Goal: Transaction & Acquisition: Purchase product/service

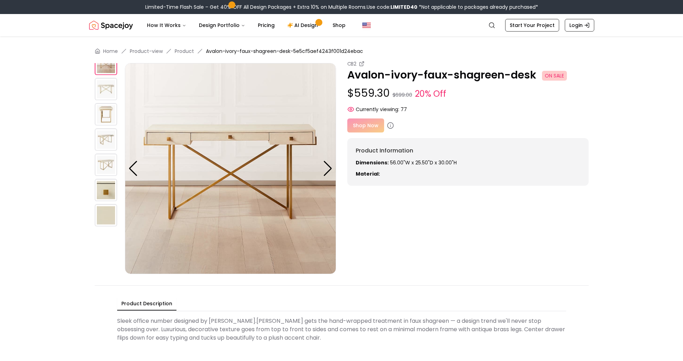
click at [111, 113] on img at bounding box center [106, 114] width 22 height 22
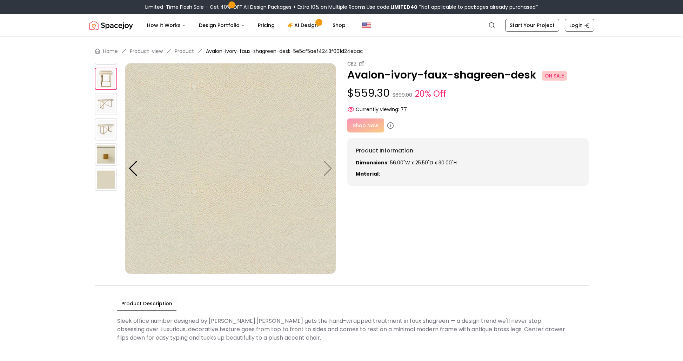
click at [108, 125] on img at bounding box center [106, 129] width 22 height 22
click at [109, 113] on img at bounding box center [106, 104] width 22 height 22
click at [109, 83] on img at bounding box center [106, 79] width 22 height 22
click at [131, 165] on div at bounding box center [132, 168] width 9 height 15
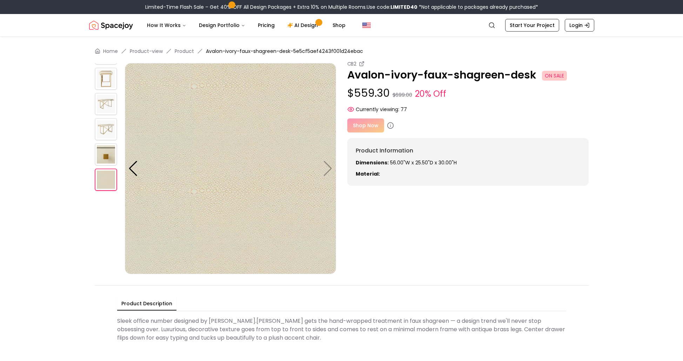
click at [103, 158] on img at bounding box center [106, 154] width 22 height 22
click at [111, 136] on img at bounding box center [106, 129] width 22 height 22
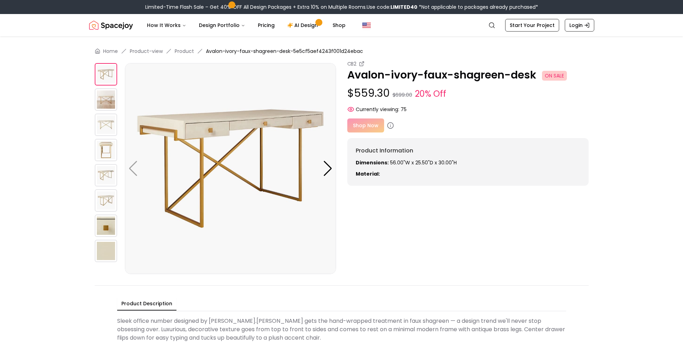
click at [104, 94] on img at bounding box center [106, 99] width 22 height 22
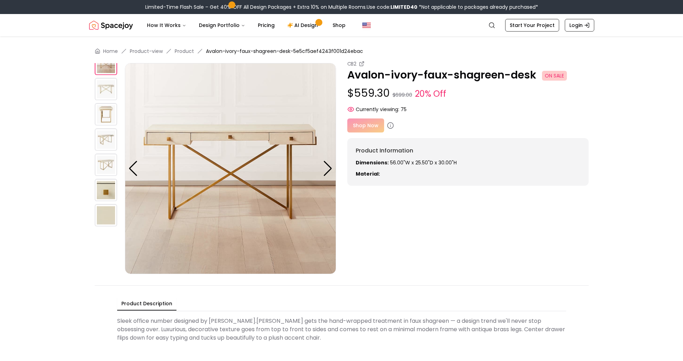
click at [105, 99] on img at bounding box center [106, 89] width 22 height 22
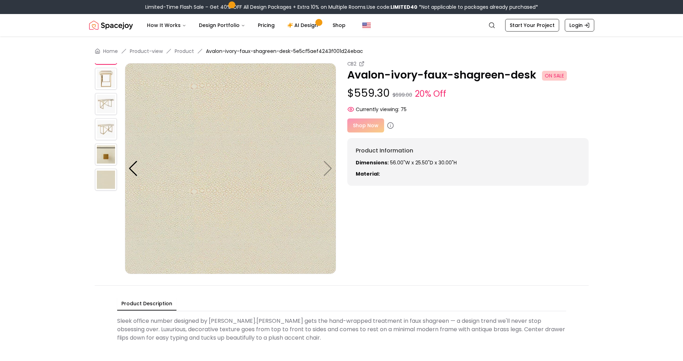
click at [102, 82] on img at bounding box center [106, 79] width 22 height 22
click at [114, 89] on img at bounding box center [106, 79] width 22 height 22
click at [134, 175] on div at bounding box center [132, 168] width 9 height 15
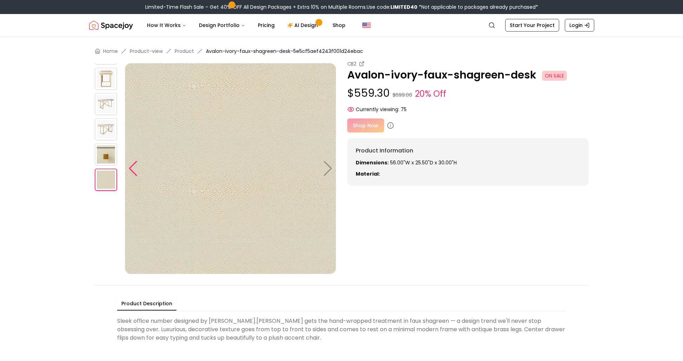
click at [134, 175] on div at bounding box center [132, 168] width 9 height 15
